Goal: Find specific page/section: Find specific page/section

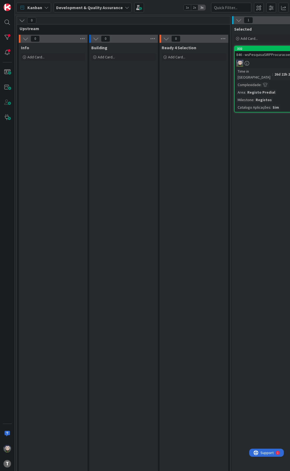
scroll to position [0, 188]
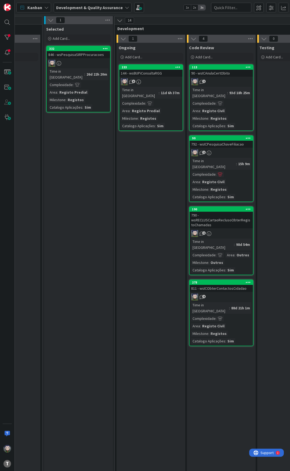
click at [162, 75] on div "144 - wsBUPiConsultaRGG" at bounding box center [150, 73] width 63 height 7
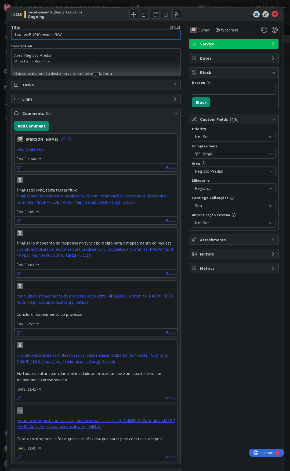
click at [56, 33] on input "144 - wsBUPiConsultaRGG" at bounding box center [96, 35] width 170 height 10
click at [272, 13] on icon at bounding box center [275, 14] width 6 height 6
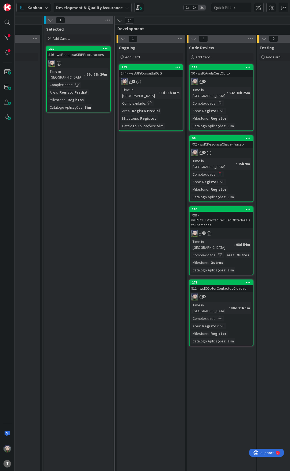
click at [151, 72] on div "144 - wsBUPiConsultaRGG" at bounding box center [150, 73] width 63 height 7
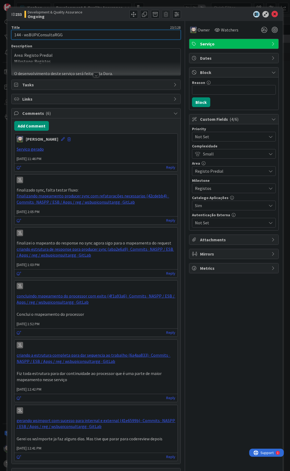
click at [57, 33] on input "144 - wsBUPiConsultaRGG" at bounding box center [96, 35] width 170 height 10
click at [272, 13] on icon at bounding box center [275, 14] width 6 height 6
